Goal: Task Accomplishment & Management: Use online tool/utility

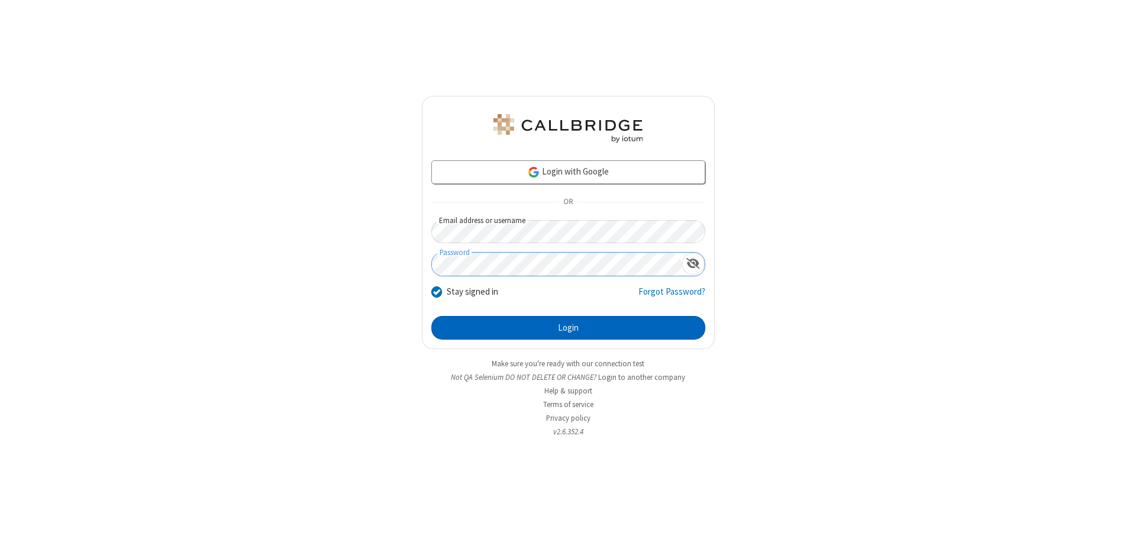
click at [568, 328] on button "Login" at bounding box center [568, 328] width 274 height 24
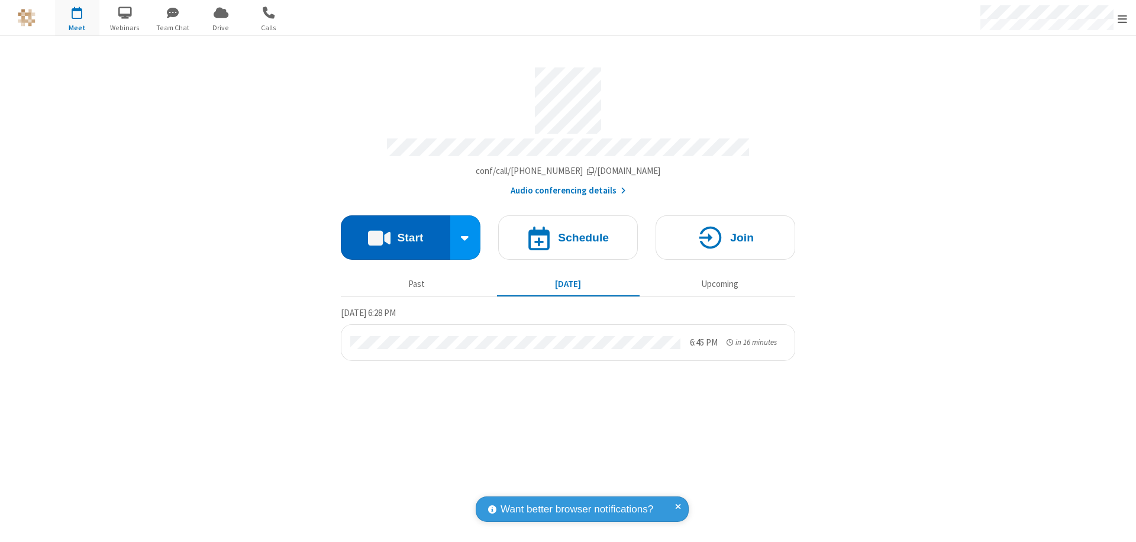
click at [395, 232] on button "Start" at bounding box center [395, 237] width 109 height 44
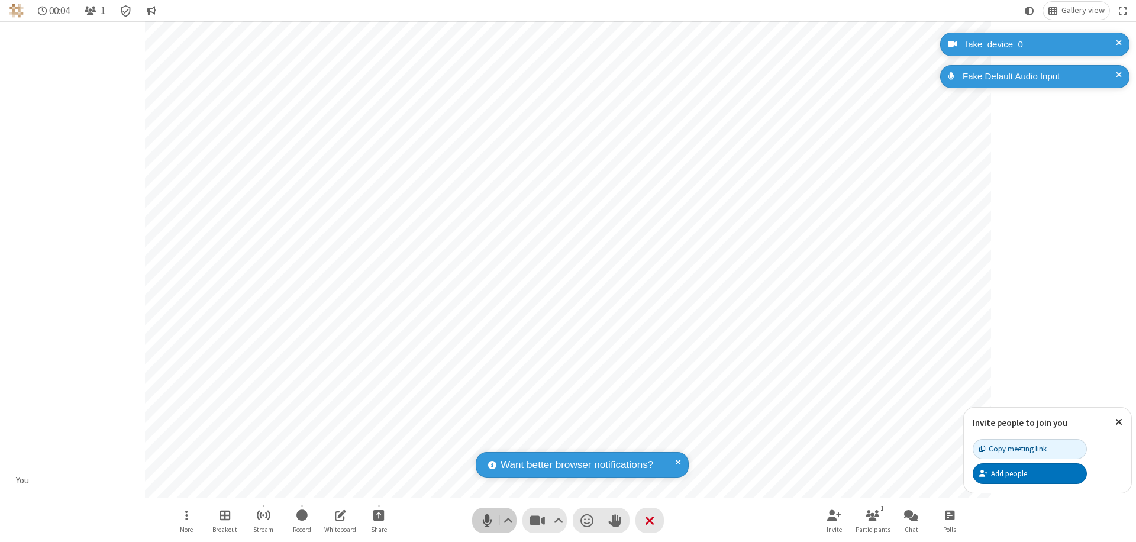
click at [487, 520] on span "Mute (⌘+Shift+A)" at bounding box center [487, 520] width 18 height 17
click at [487, 520] on span "Unmute (⌘+Shift+A)" at bounding box center [487, 520] width 18 height 17
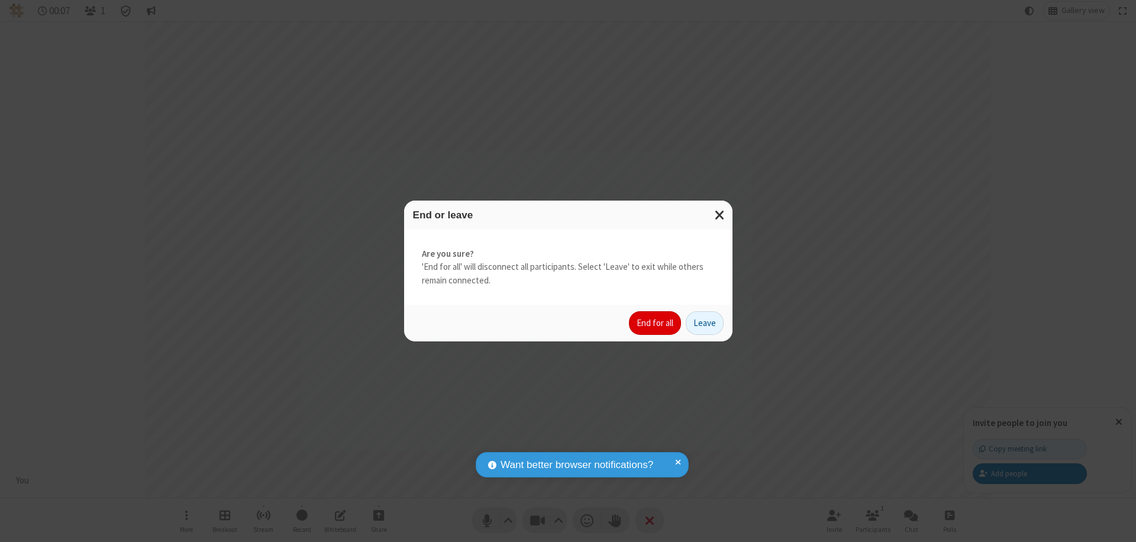
click at [656, 323] on button "End for all" at bounding box center [655, 323] width 52 height 24
